Goal: Task Accomplishment & Management: Use online tool/utility

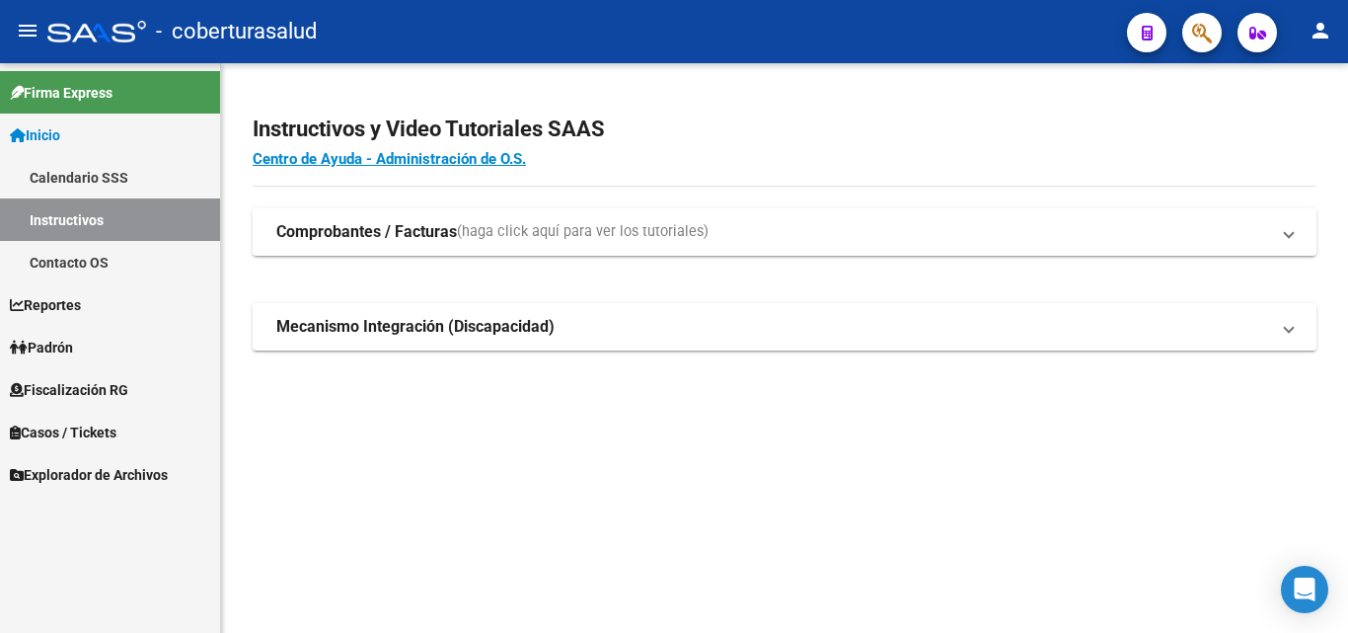
click at [92, 307] on link "Reportes" at bounding box center [110, 304] width 220 height 42
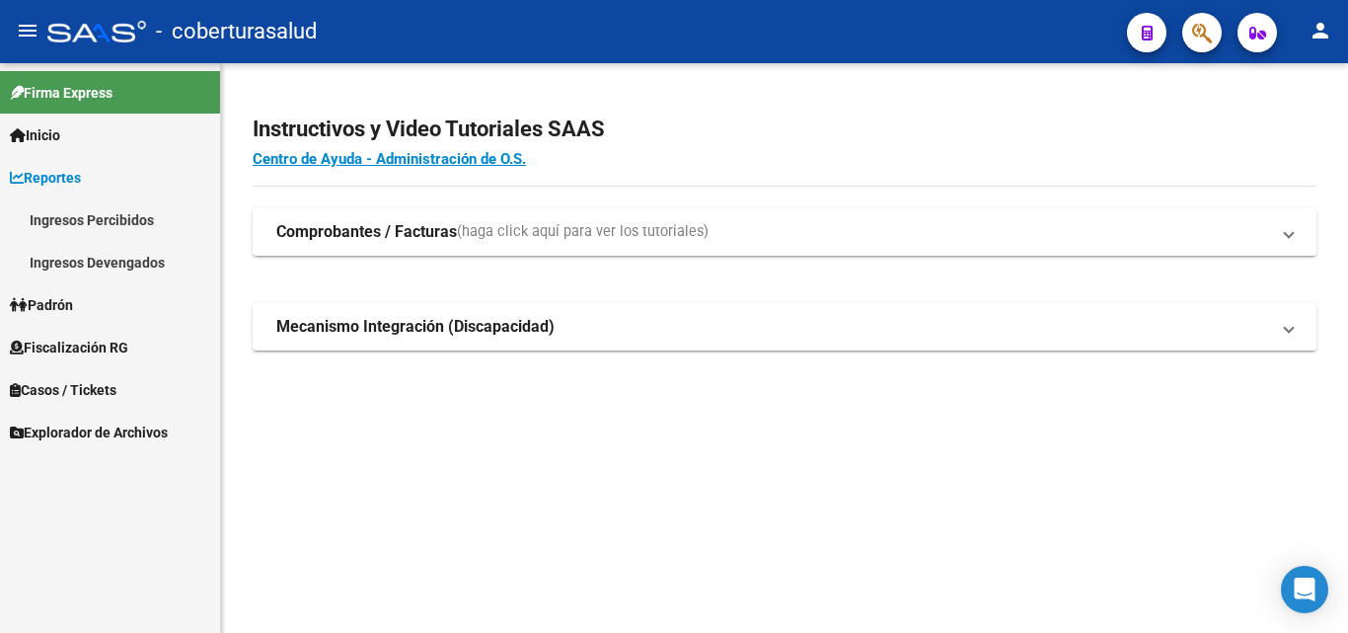
click at [103, 333] on link "Fiscalización RG" at bounding box center [110, 347] width 220 height 42
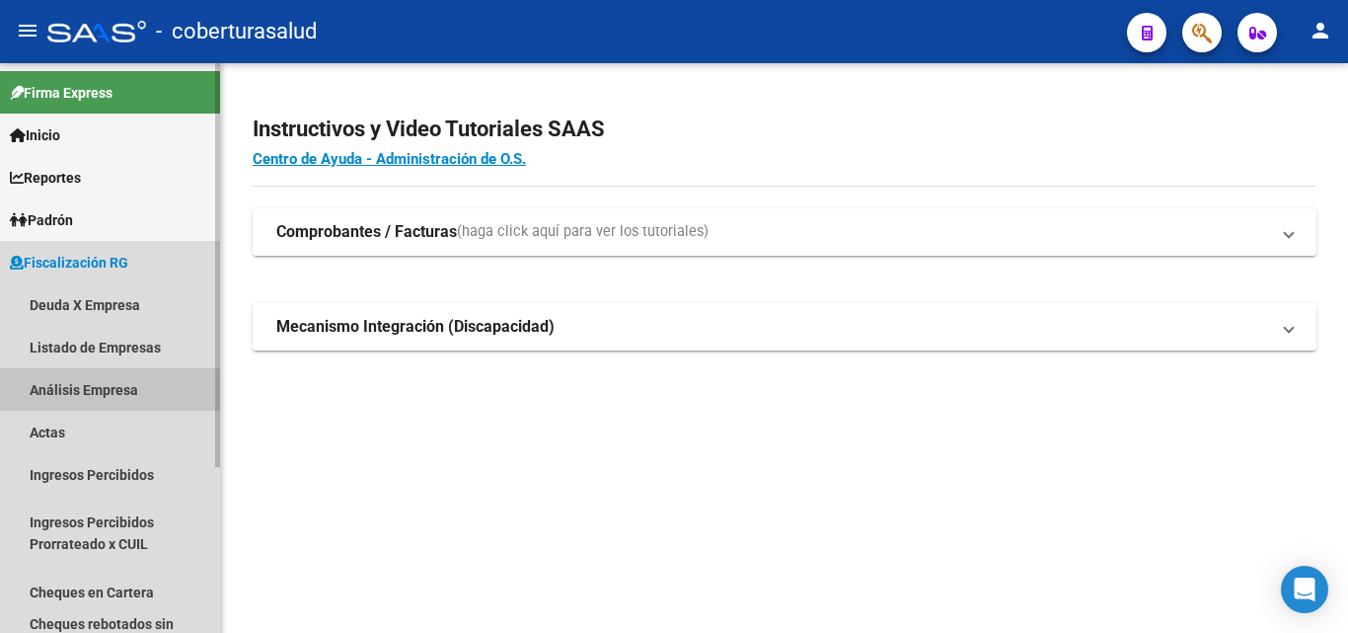
click at [107, 387] on link "Análisis Empresa" at bounding box center [110, 389] width 220 height 42
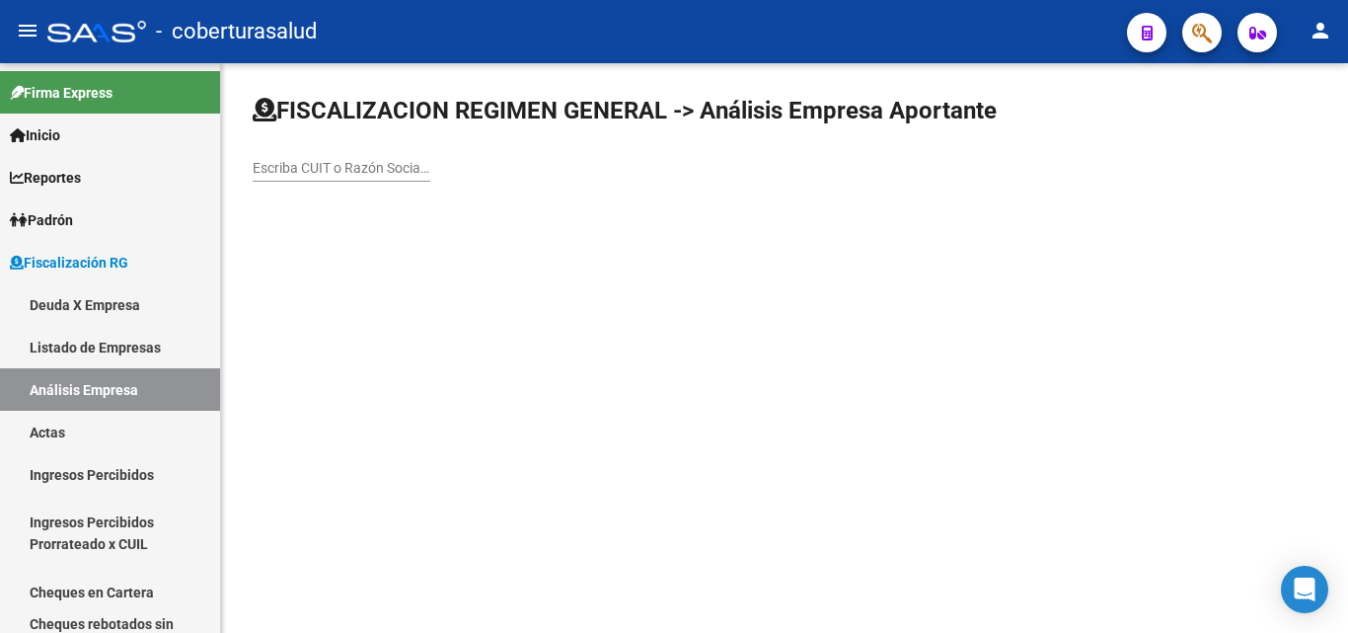
click at [266, 170] on input "Escriba CUIT o Razón Social para buscar" at bounding box center [342, 168] width 178 height 17
click at [351, 164] on input "Escriba CUIT o Razón Social para buscar" at bounding box center [342, 168] width 178 height 17
paste input "27224147509"
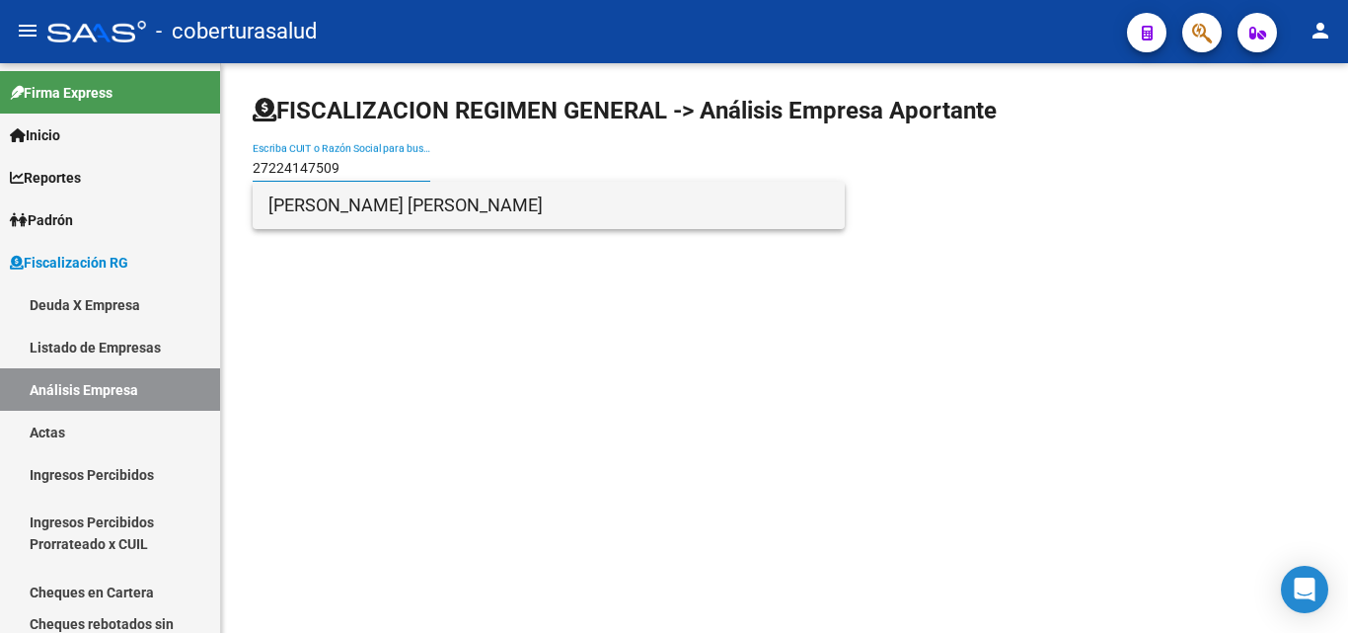
type input "27224147509"
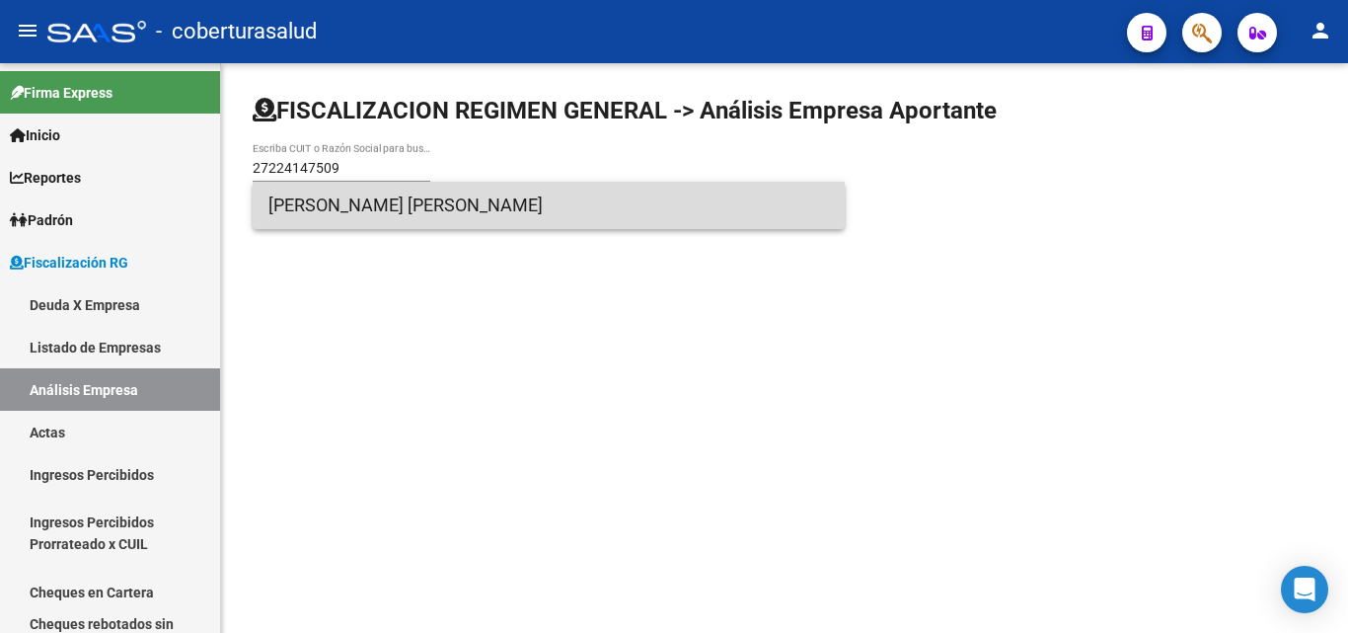
click at [391, 198] on span "[PERSON_NAME] [PERSON_NAME]" at bounding box center [548, 205] width 561 height 47
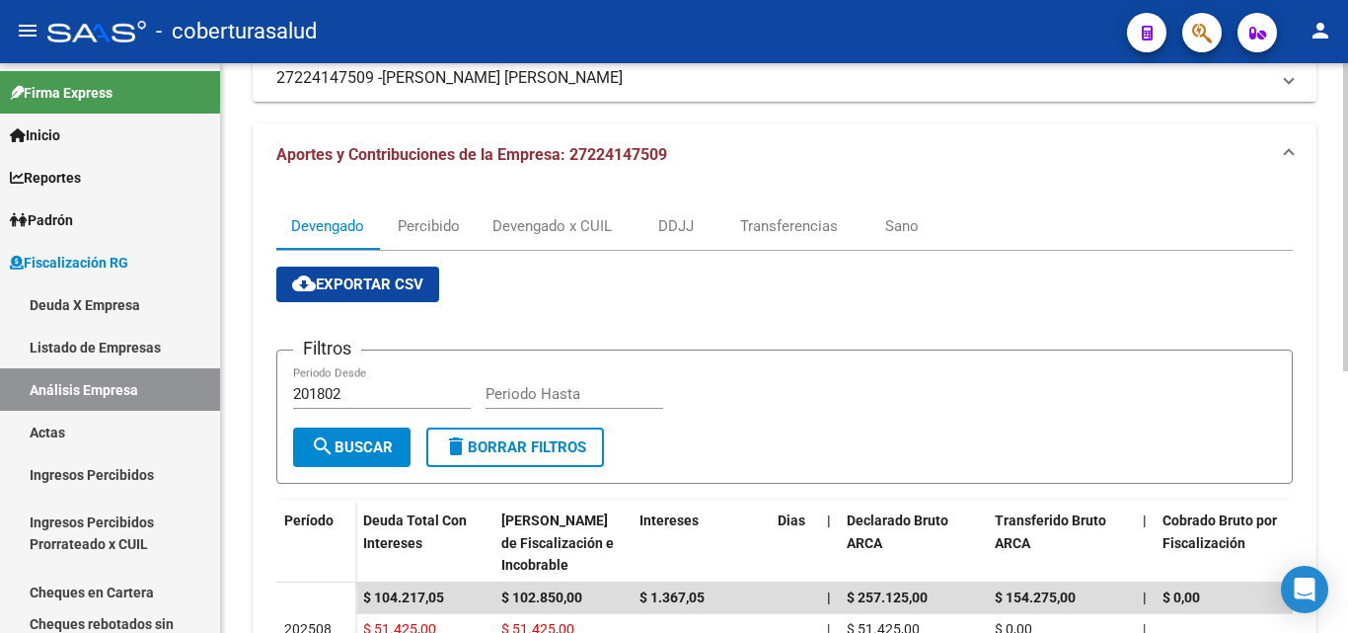
scroll to position [296, 0]
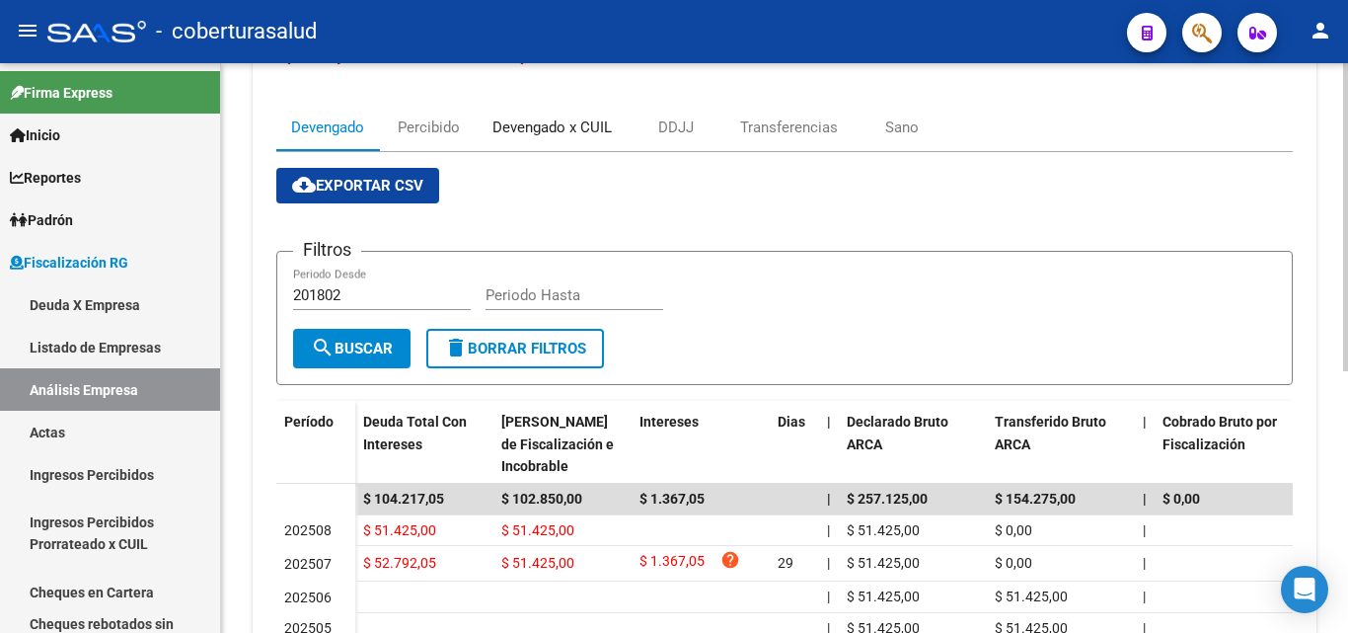
click at [532, 133] on div "Devengado x CUIL" at bounding box center [552, 127] width 119 height 22
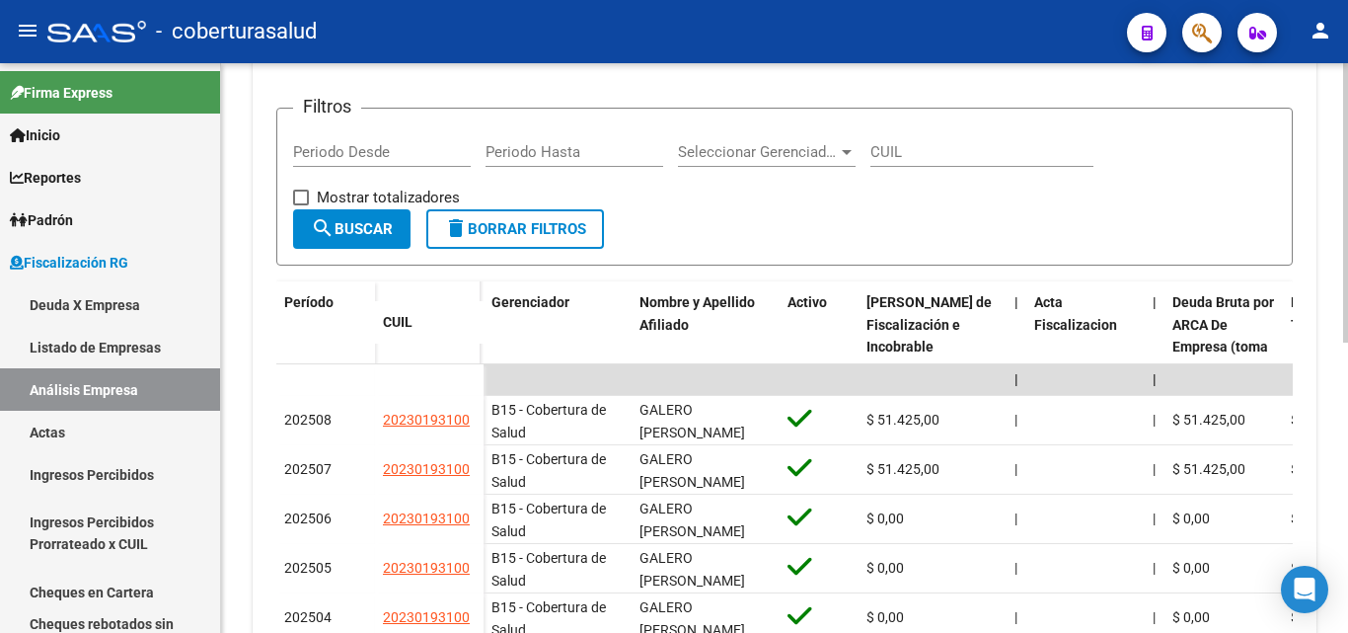
scroll to position [494, 0]
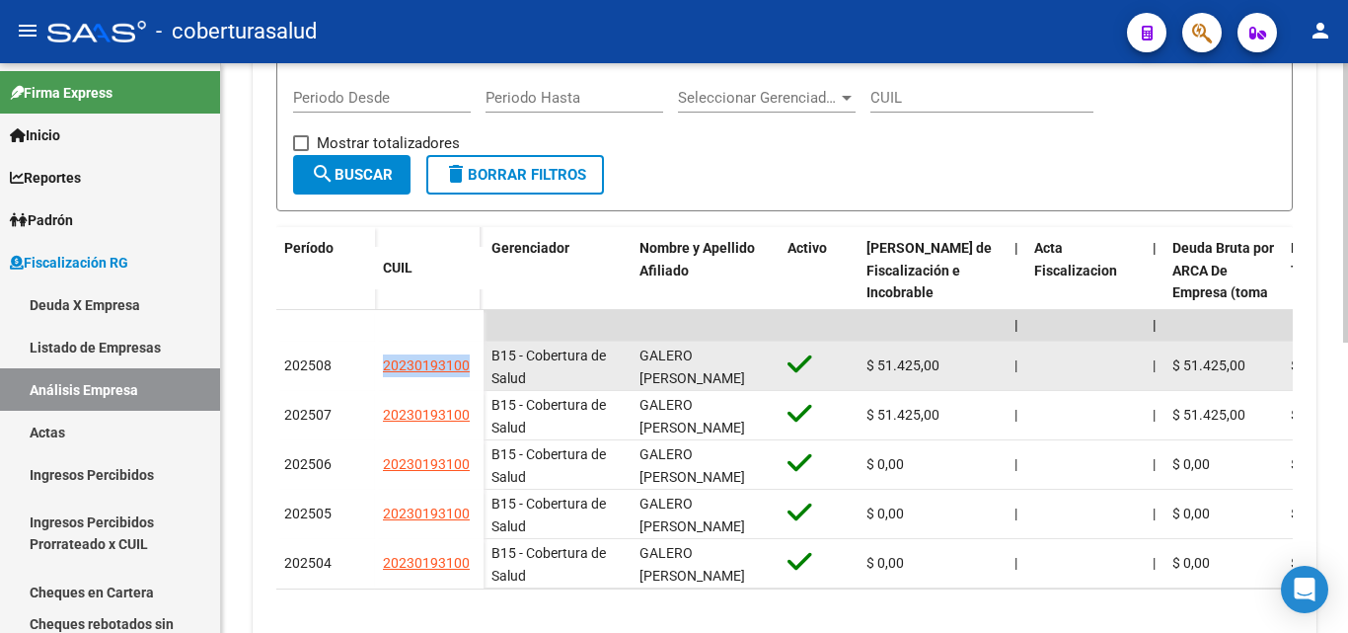
drag, startPoint x: 480, startPoint y: 359, endPoint x: 347, endPoint y: 366, distance: 132.4
click at [347, 366] on div "202508 20230193100" at bounding box center [379, 366] width 207 height 49
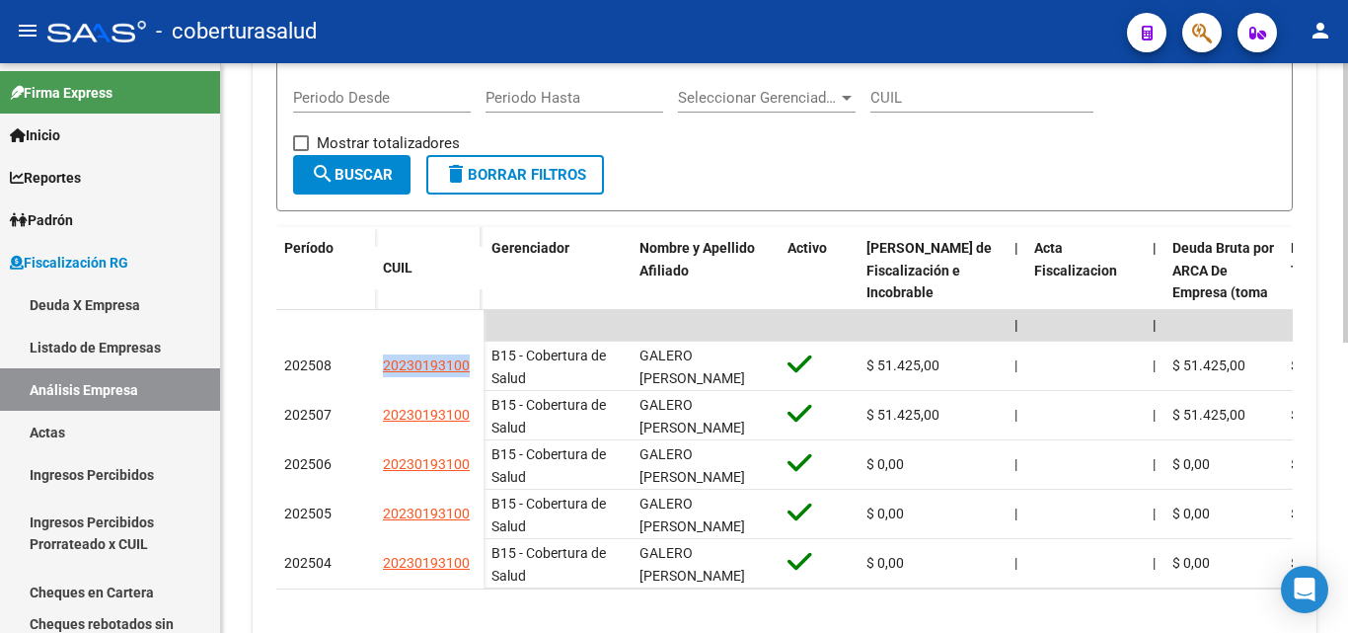
copy div "20230193100"
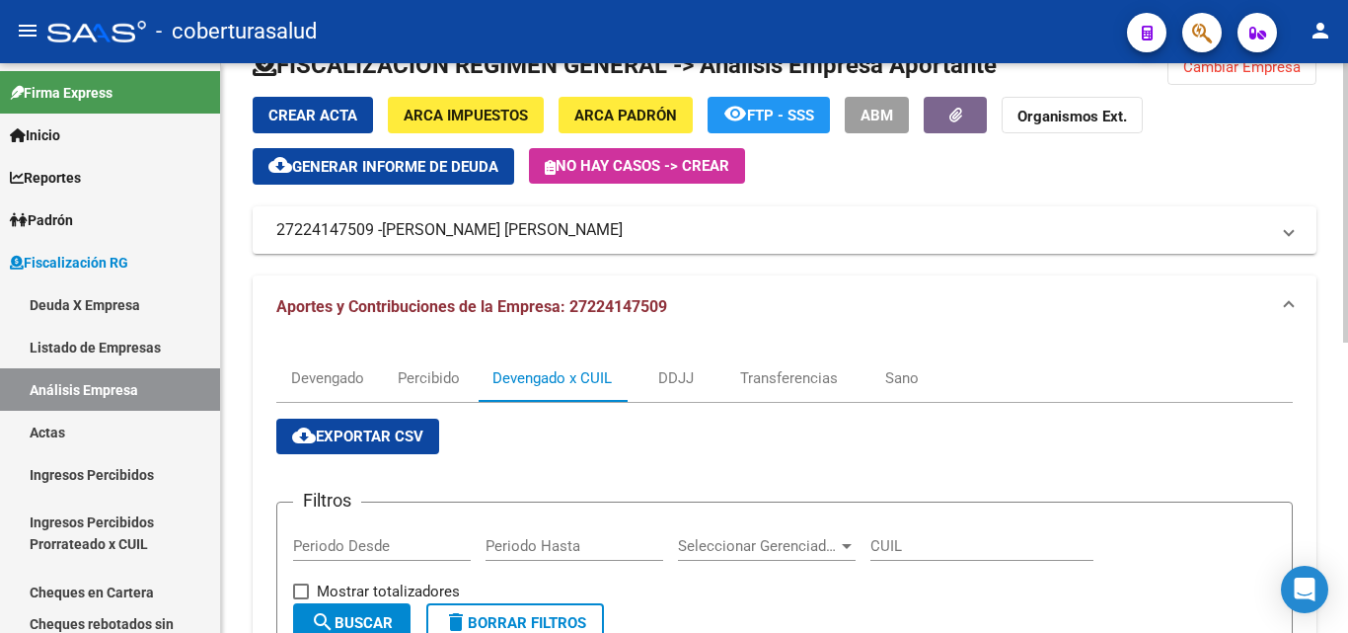
scroll to position [0, 0]
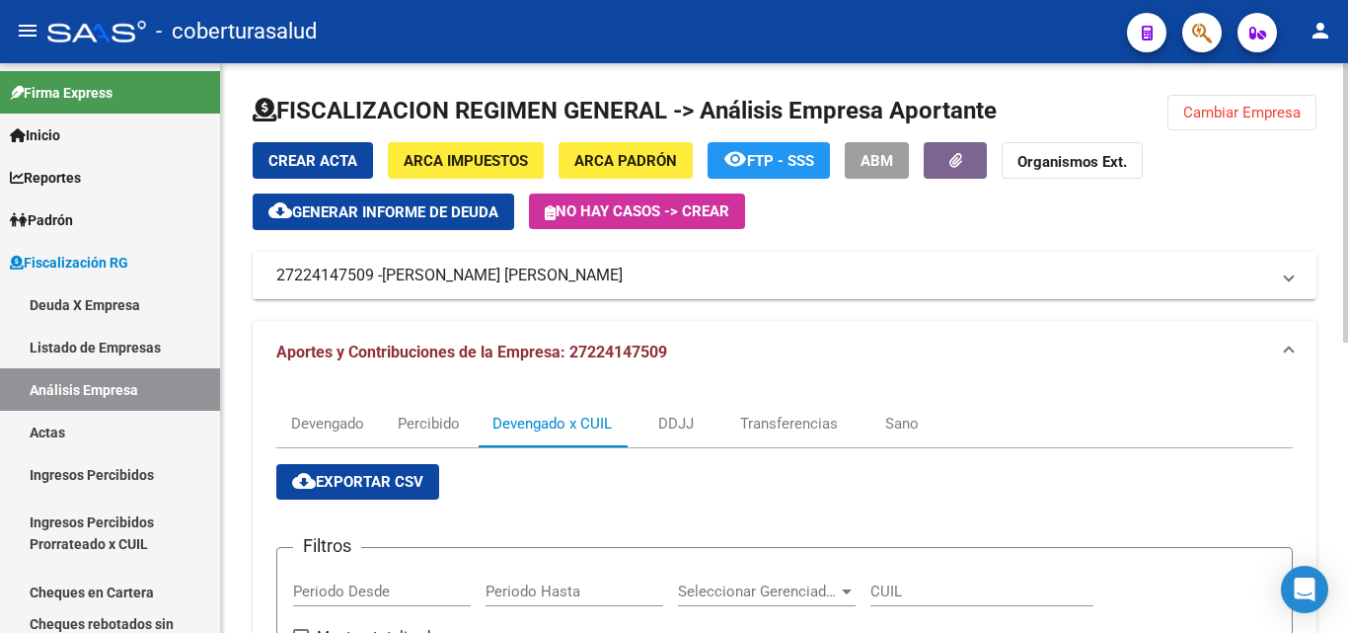
click at [362, 490] on span "cloud_download Exportar CSV" at bounding box center [357, 482] width 131 height 18
